Goal: Task Accomplishment & Management: Manage account settings

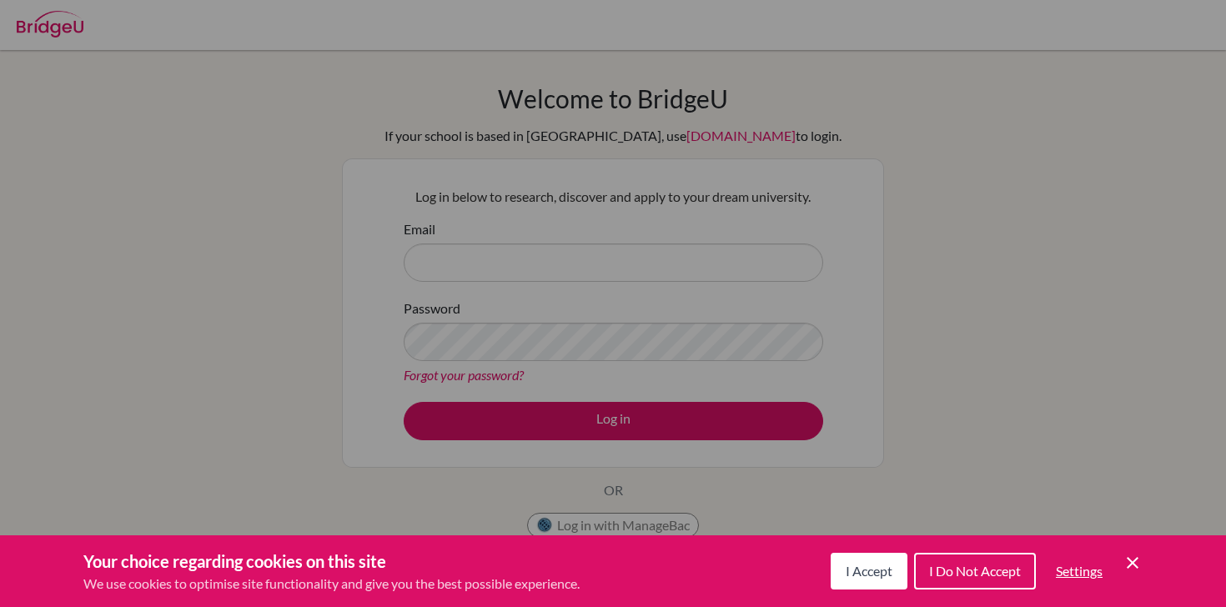
click at [861, 585] on button "I Accept" at bounding box center [869, 571] width 77 height 37
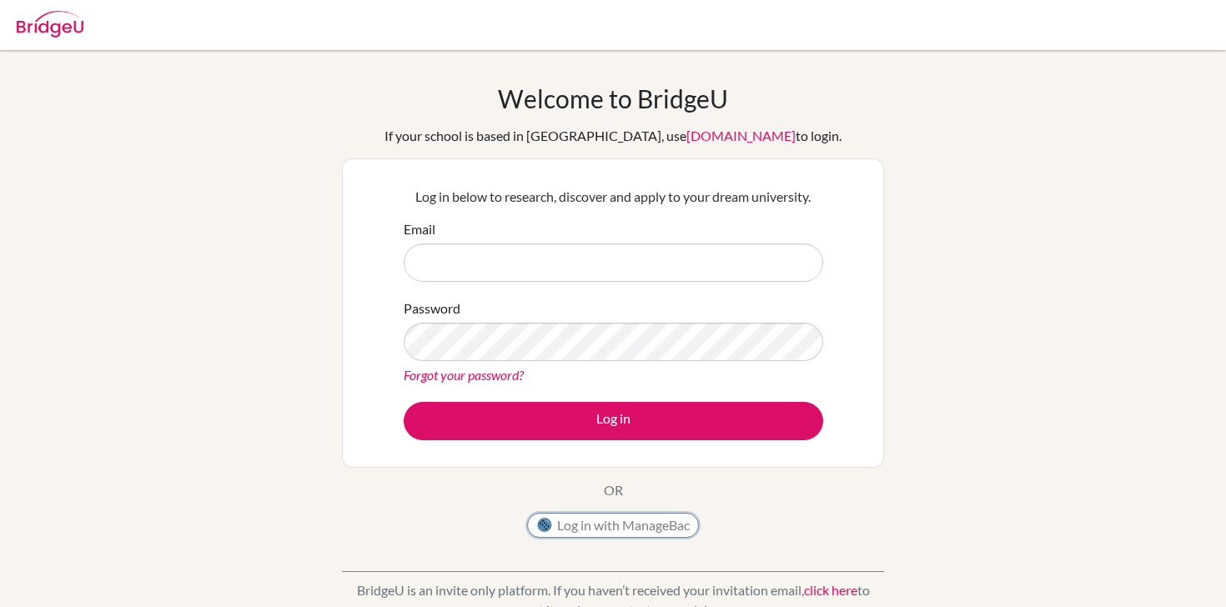
click at [609, 525] on button "Log in with ManageBac" at bounding box center [613, 525] width 172 height 25
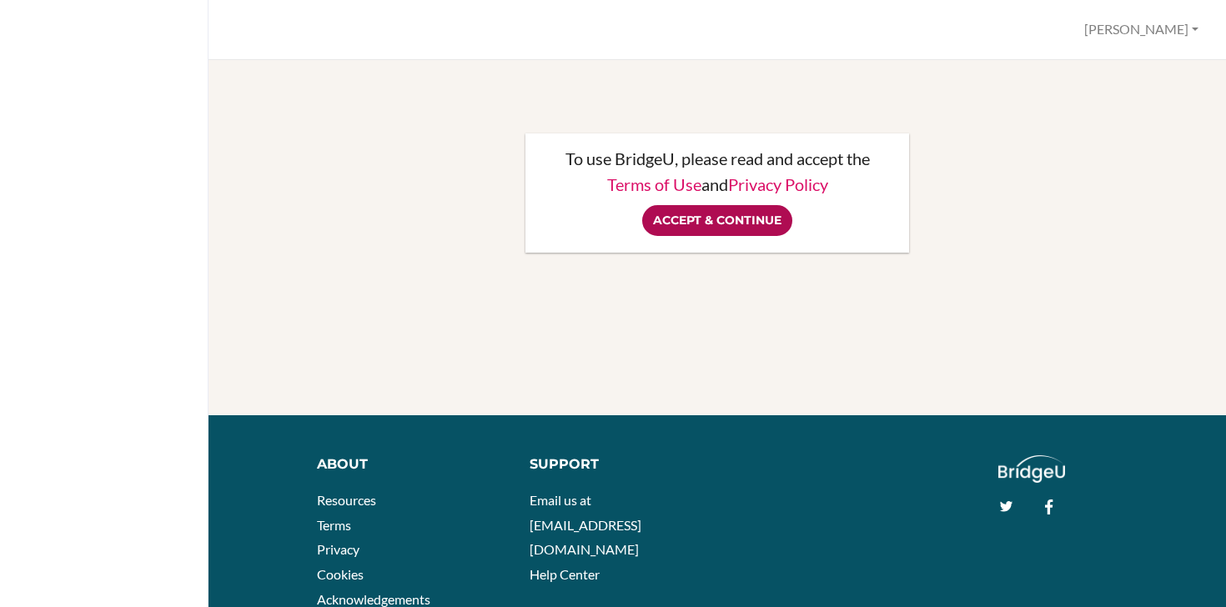
click at [706, 211] on input "Accept & Continue" at bounding box center [717, 220] width 150 height 31
